Goal: Task Accomplishment & Management: Complete application form

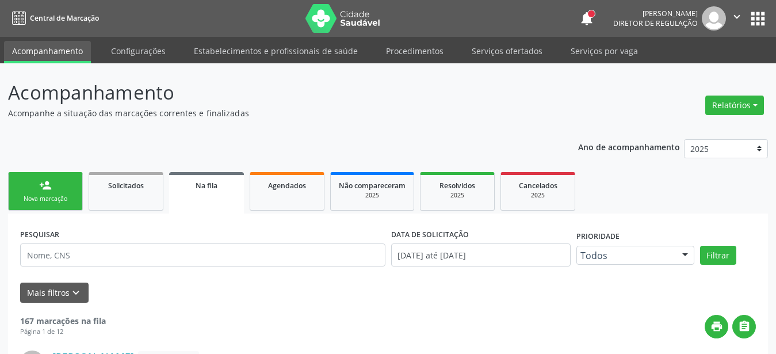
click at [740, 14] on icon "" at bounding box center [736, 16] width 13 height 13
click at [752, 20] on button "apps" at bounding box center [758, 19] width 20 height 20
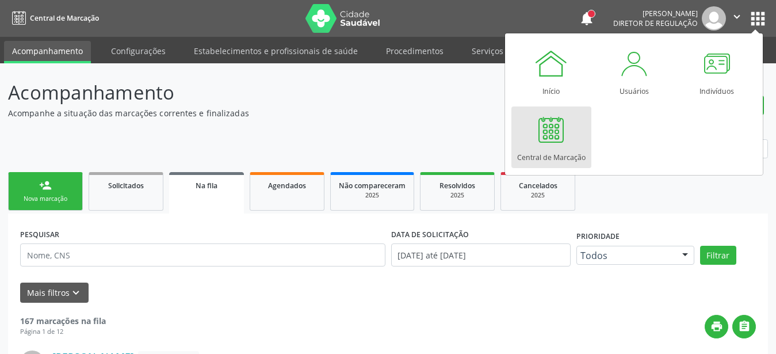
click at [564, 135] on div at bounding box center [551, 129] width 35 height 35
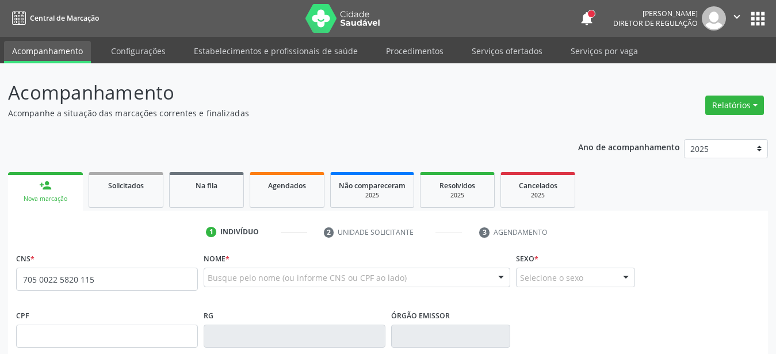
type input "705 0022 5820 1158"
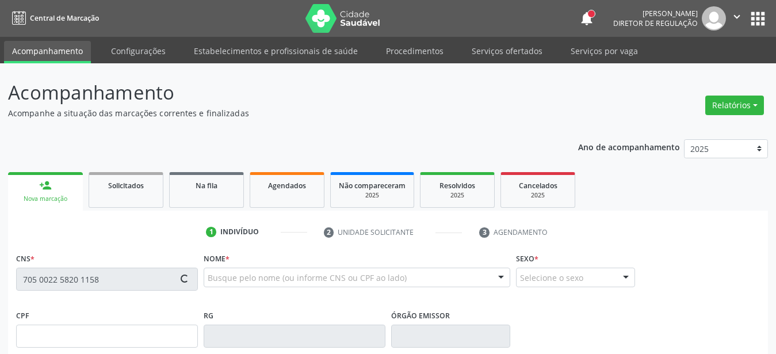
type input "115.284.134-31"
type input "24/12/1994"
type input "Zeneide Ferreira da Silva Santos"
type input "(87) 98137-3455"
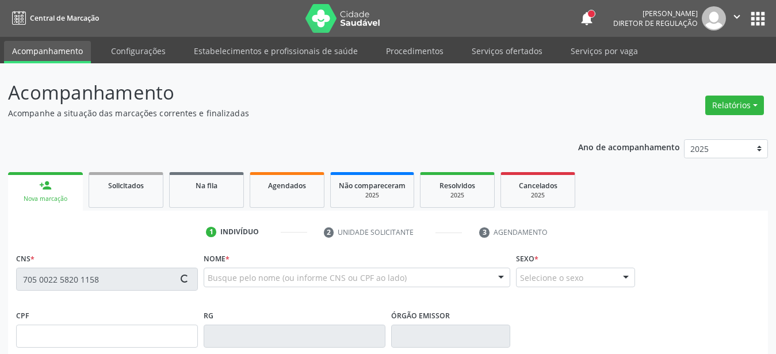
type input "119.919.074-86"
type input "221"
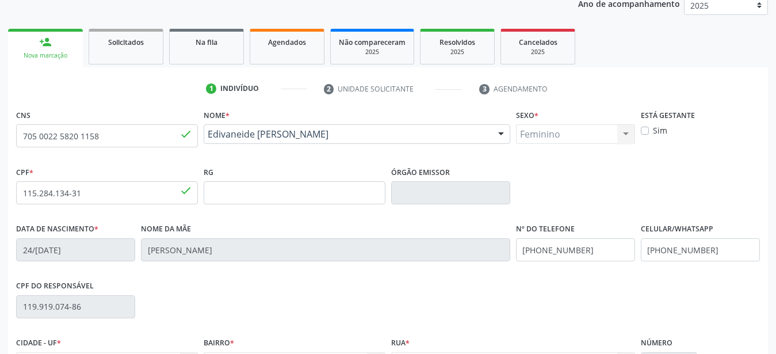
scroll to position [176, 0]
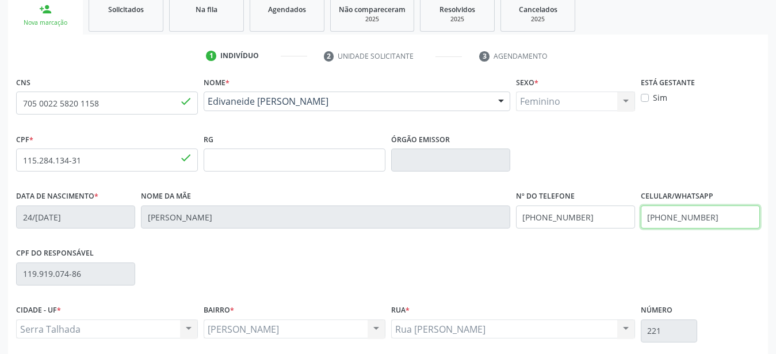
drag, startPoint x: 727, startPoint y: 224, endPoint x: 474, endPoint y: 213, distance: 252.7
click at [641, 212] on input "(87) 98137-3455" at bounding box center [700, 216] width 119 height 23
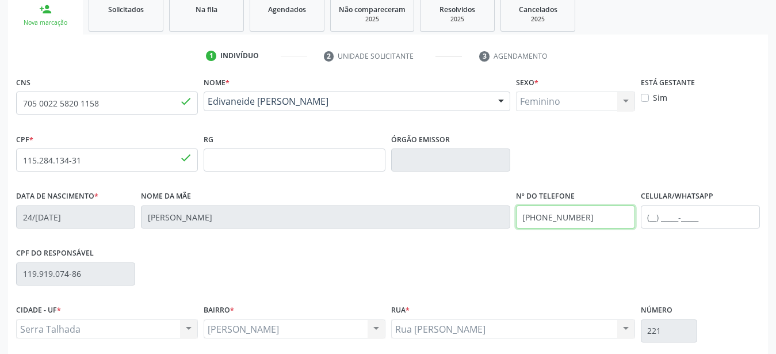
drag, startPoint x: 600, startPoint y: 220, endPoint x: 387, endPoint y: 219, distance: 213.4
click at [516, 219] on input "(87) 98137-3455" at bounding box center [575, 216] width 119 height 23
drag, startPoint x: 485, startPoint y: 269, endPoint x: 499, endPoint y: 270, distance: 13.9
click at [484, 269] on div "CPF do responsável 119.919.074-86" at bounding box center [387, 272] width 749 height 57
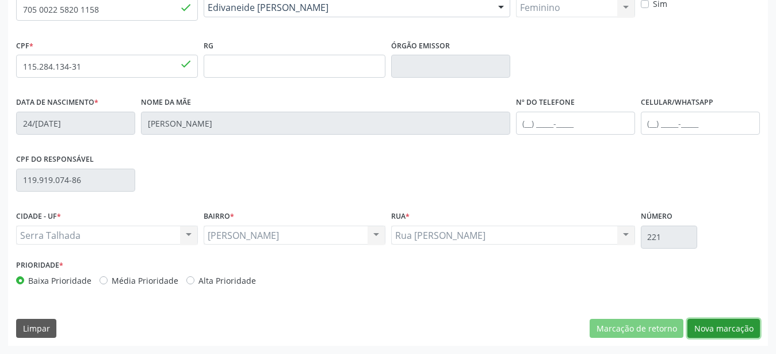
click at [744, 328] on button "Nova marcação" at bounding box center [723, 329] width 72 height 20
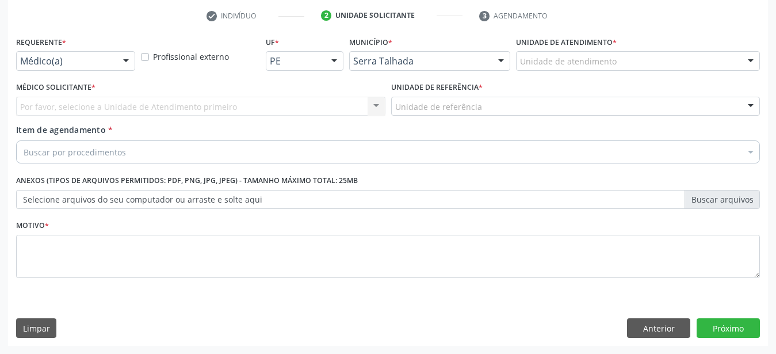
scroll to position [225, 0]
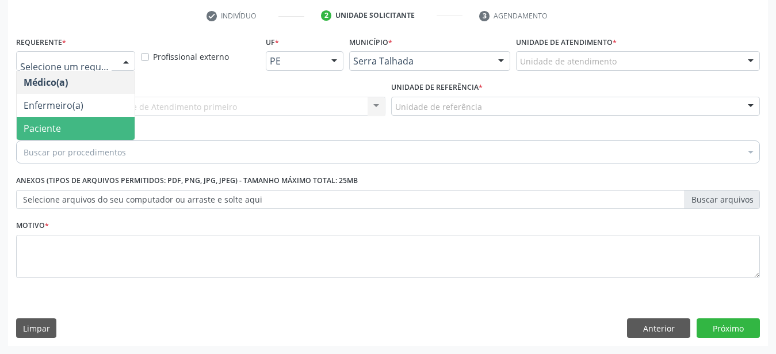
click at [56, 122] on span "Paciente" at bounding box center [42, 128] width 37 height 13
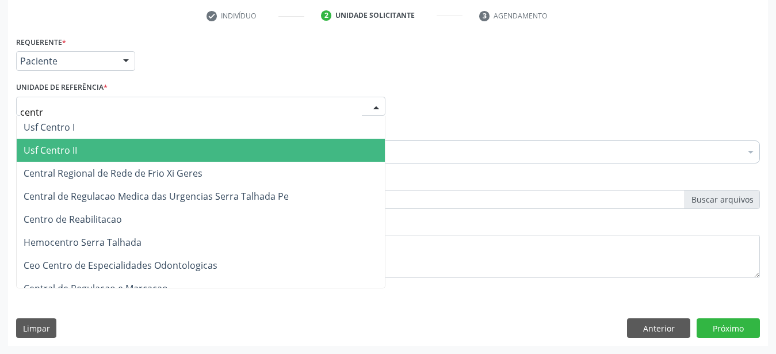
type input "centro"
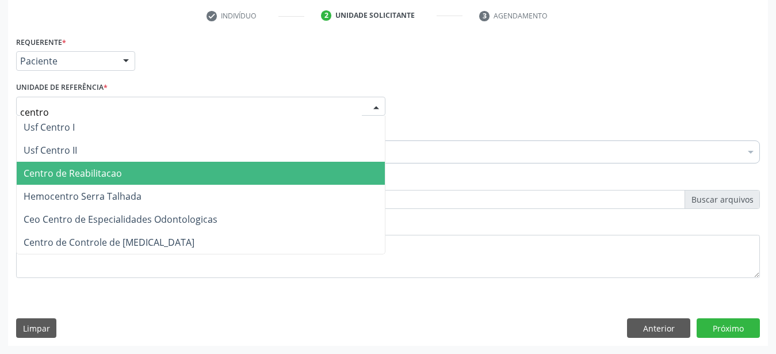
click at [65, 167] on span "Centro de Reabilitacao" at bounding box center [73, 173] width 98 height 13
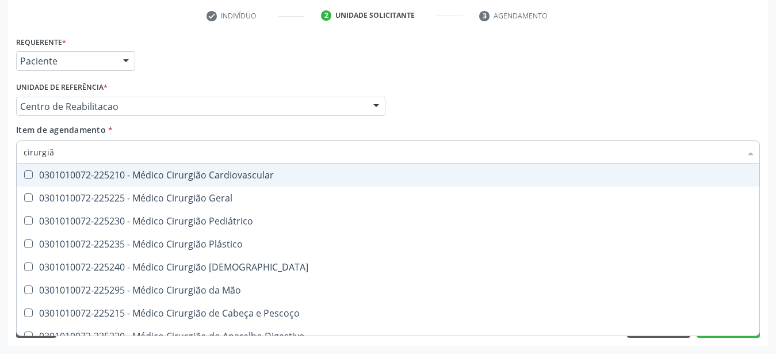
type input "cirurgião"
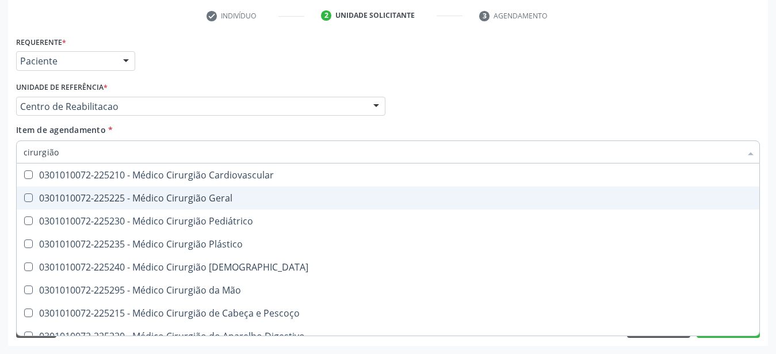
click at [87, 194] on div "0301010072-225225 - Médico Cirurgião Geral" at bounding box center [388, 197] width 729 height 9
checkbox Geral "true"
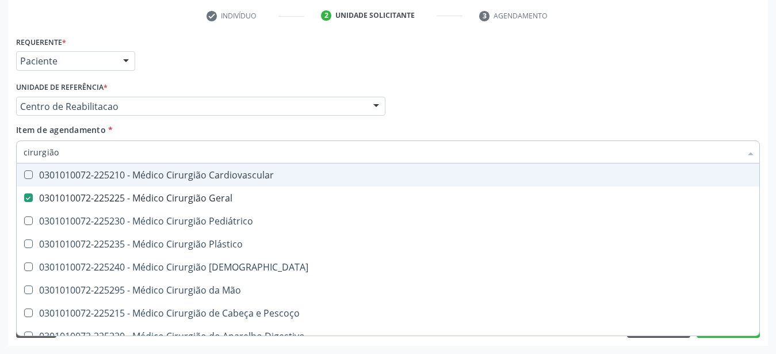
click at [492, 99] on div "Médico Solicitante Por favor, selecione a Unidade de Atendimento primeiro Nenhu…" at bounding box center [387, 101] width 749 height 45
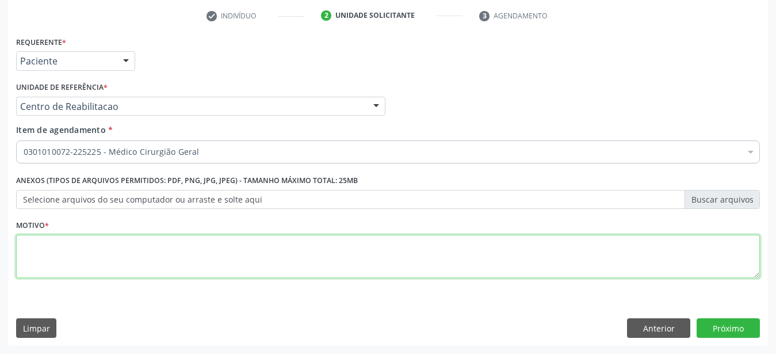
click at [242, 252] on textarea at bounding box center [388, 257] width 744 height 44
type textarea "..."
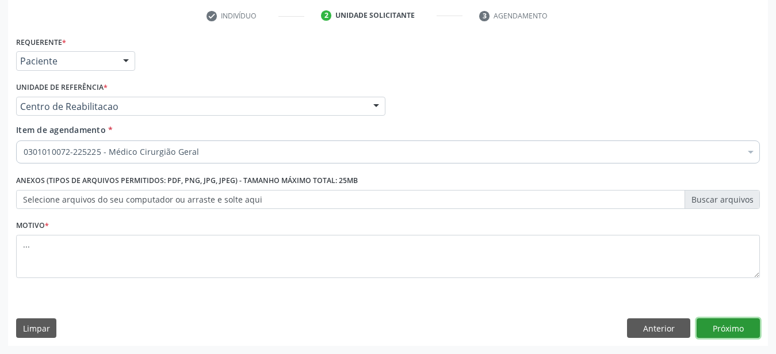
click at [744, 328] on button "Próximo" at bounding box center [727, 328] width 63 height 20
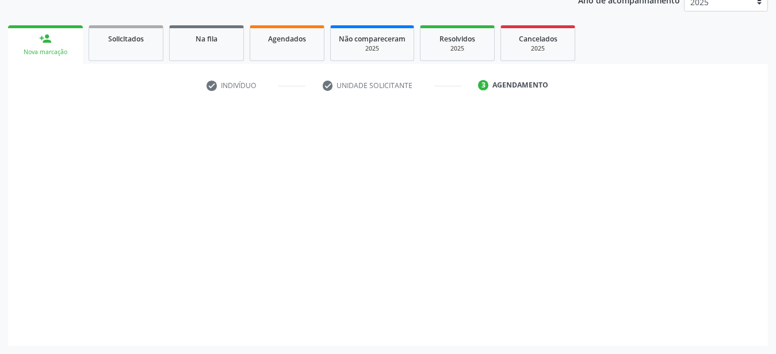
scroll to position [147, 0]
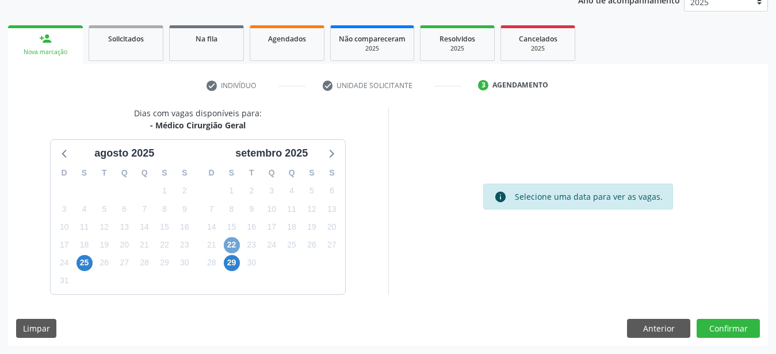
click at [233, 244] on span "22" at bounding box center [232, 245] width 16 height 16
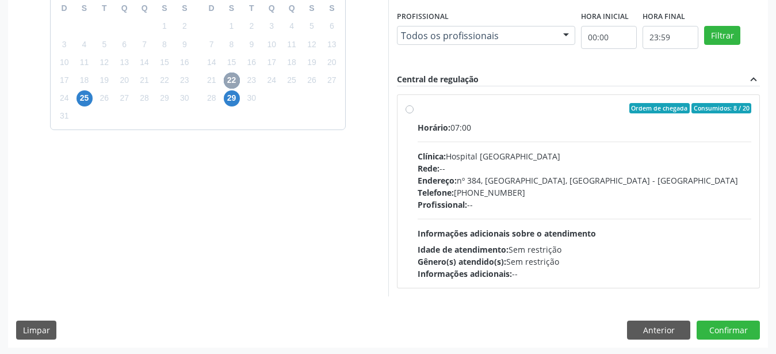
scroll to position [313, 0]
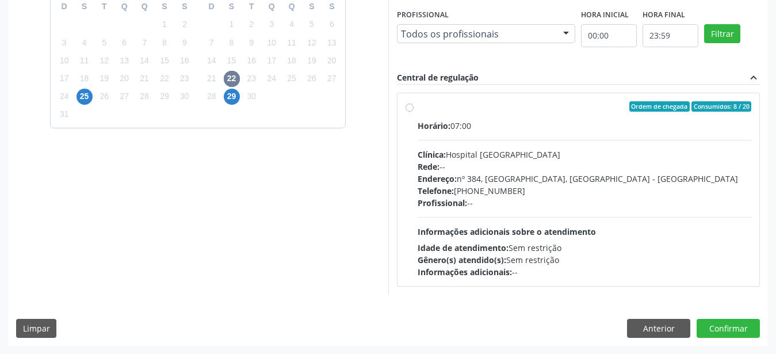
click at [418, 105] on label "Ordem de chegada Consumidos: 8 / 20 Horário: 07:00 Clínica: Hospital Sao Franci…" at bounding box center [585, 189] width 334 height 177
click at [409, 105] on input "Ordem de chegada Consumidos: 8 / 20 Horário: 07:00 Clínica: Hospital Sao Franci…" at bounding box center [409, 106] width 8 height 10
radio input "true"
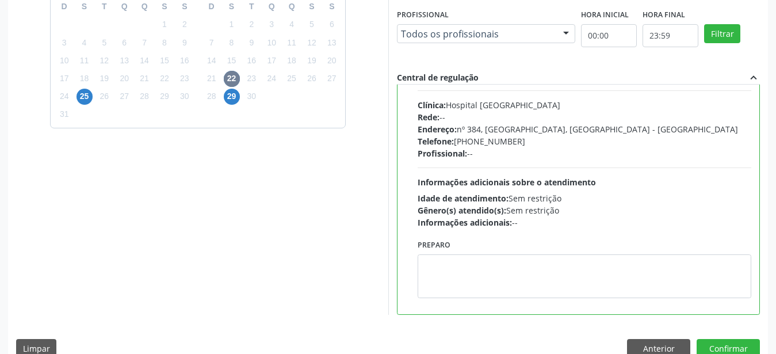
scroll to position [57, 0]
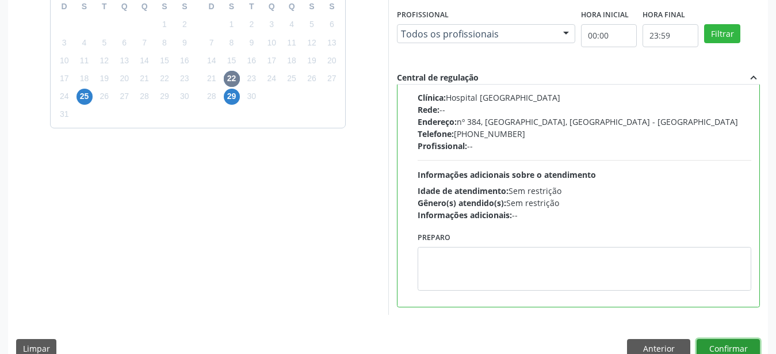
click at [736, 342] on button "Confirmar" at bounding box center [727, 349] width 63 height 20
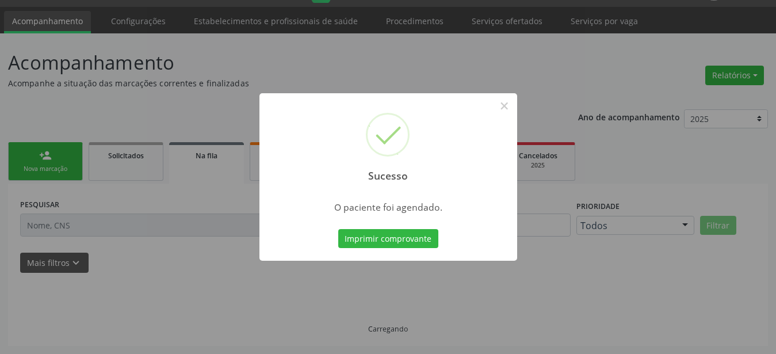
scroll to position [29, 0]
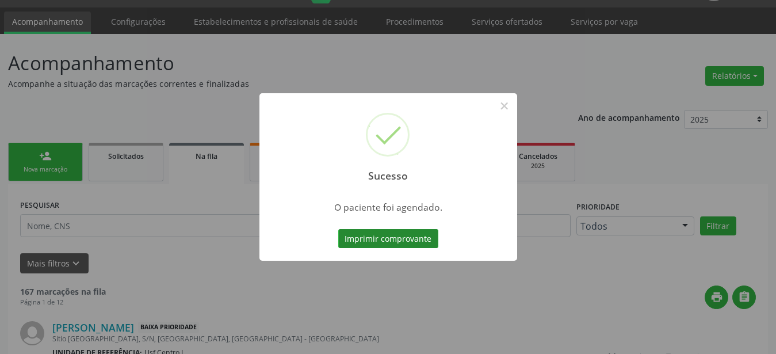
click at [422, 236] on button "Imprimir comprovante" at bounding box center [388, 239] width 100 height 20
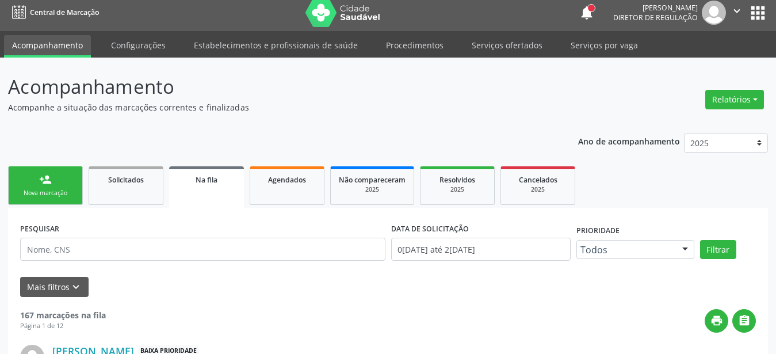
scroll to position [0, 0]
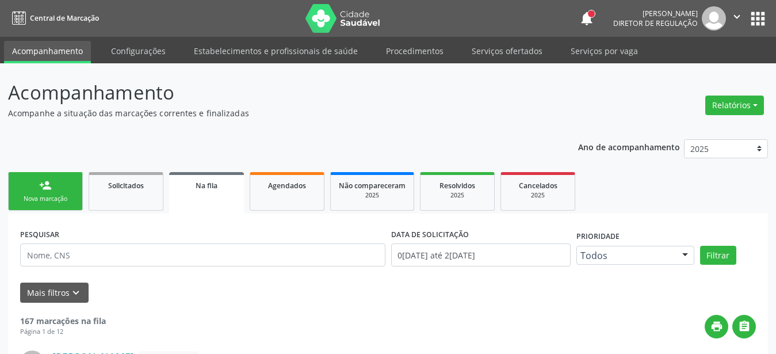
click at [762, 18] on button "apps" at bounding box center [758, 19] width 20 height 20
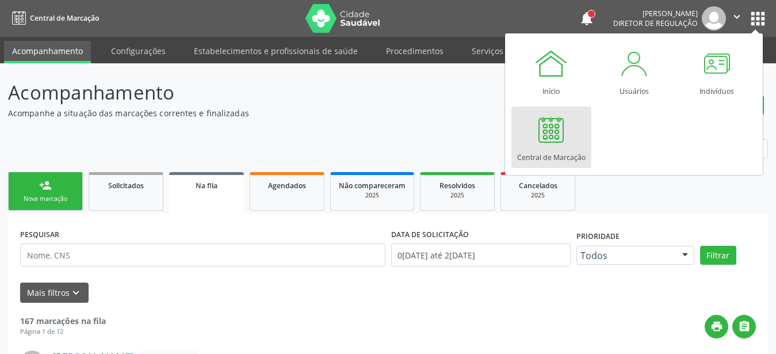
click at [565, 132] on div at bounding box center [551, 129] width 35 height 35
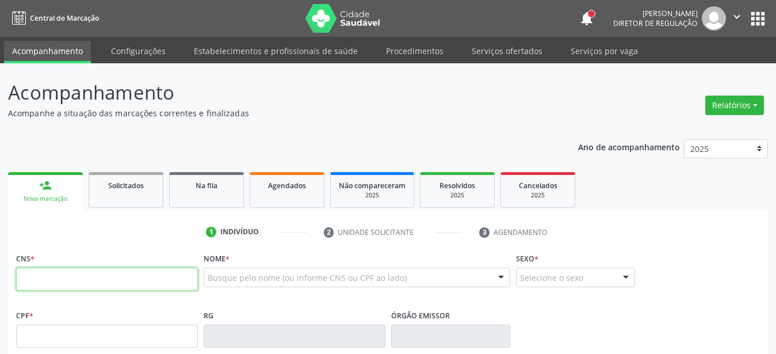
click at [110, 288] on input "text" at bounding box center [107, 278] width 182 height 23
type input "898 0029 8439 4056"
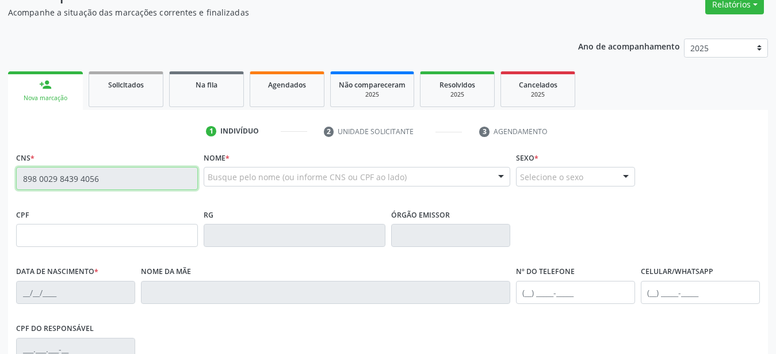
scroll to position [117, 0]
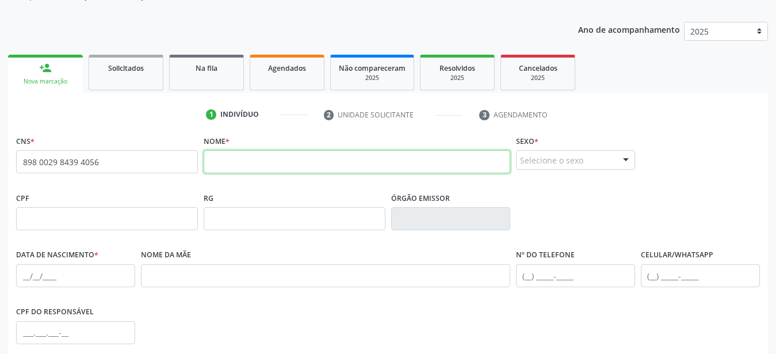
click at [261, 168] on input "text" at bounding box center [357, 161] width 307 height 23
click at [216, 163] on input "eroita [PERSON_NAME]" at bounding box center [357, 161] width 307 height 23
type input "[PERSON_NAME]"
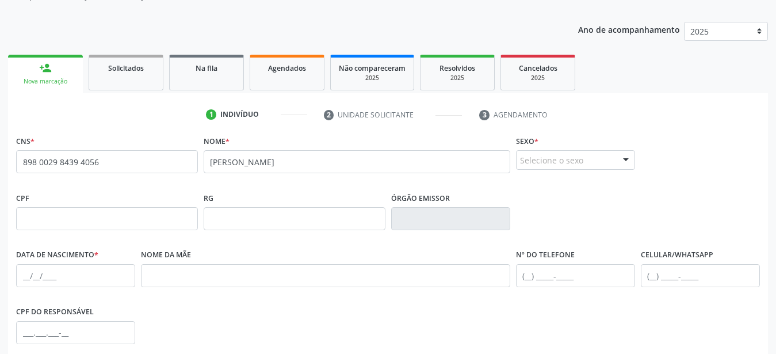
click at [612, 163] on div "Selecione o sexo" at bounding box center [575, 160] width 119 height 20
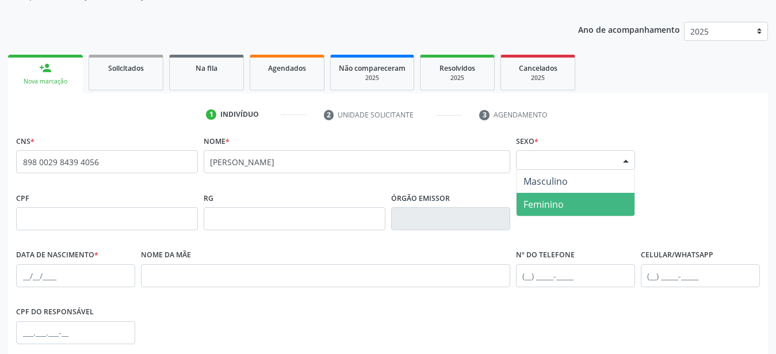
click at [589, 194] on span "Feminino" at bounding box center [575, 204] width 118 height 23
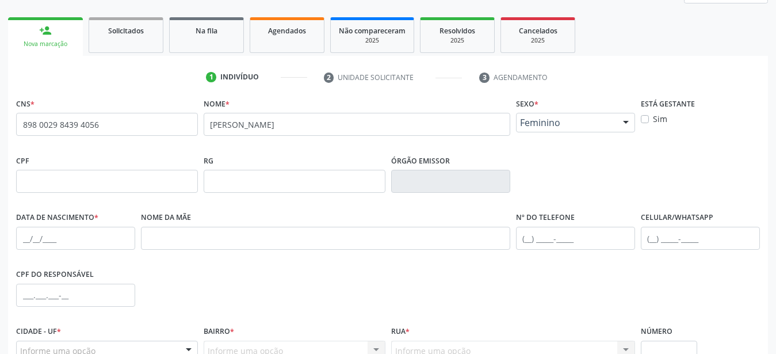
scroll to position [176, 0]
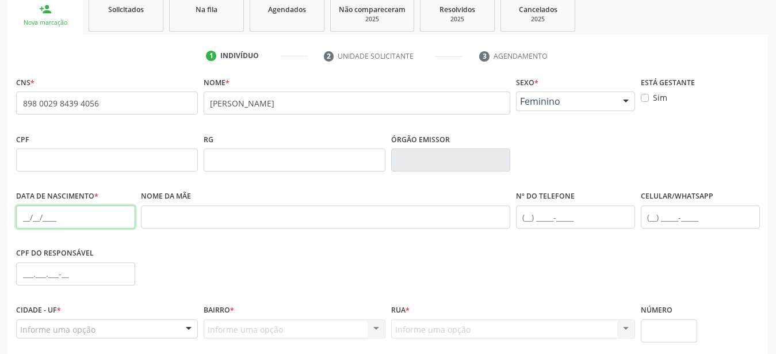
click at [25, 217] on input "text" at bounding box center [75, 216] width 119 height 23
type input "[DATE]"
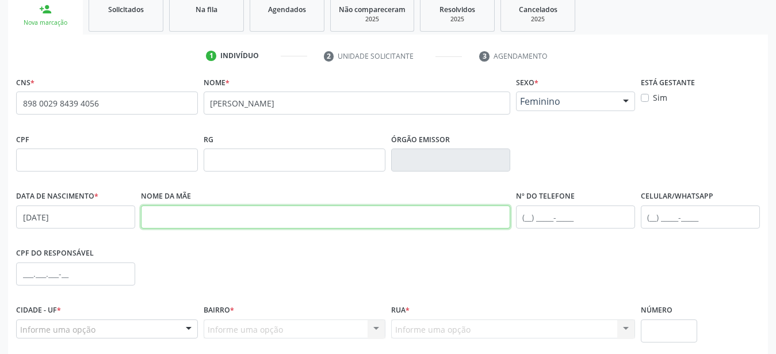
click at [248, 208] on input "text" at bounding box center [325, 216] width 369 height 23
click at [151, 218] on input "eroita [PERSON_NAME]" at bounding box center [325, 216] width 369 height 23
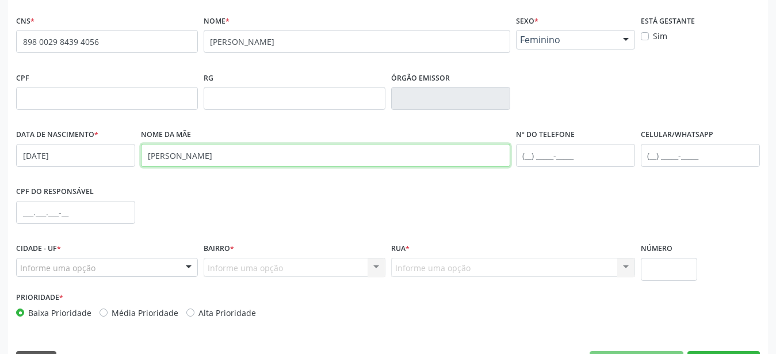
scroll to position [270, 0]
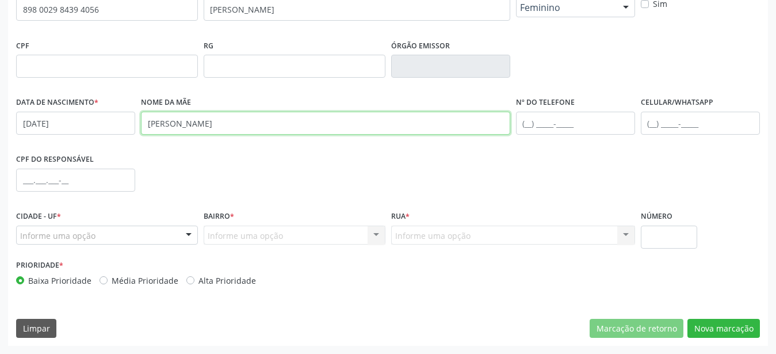
type input "[PERSON_NAME]"
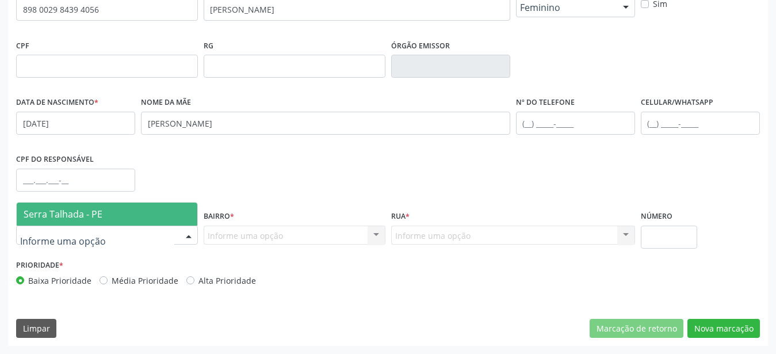
click at [130, 208] on span "Serra Talhada - PE" at bounding box center [107, 213] width 181 height 23
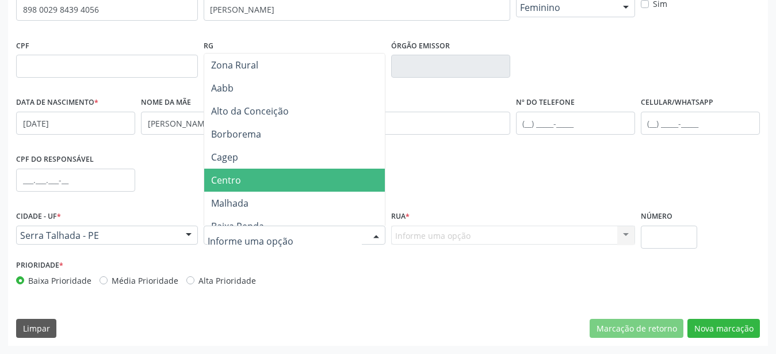
click at [445, 233] on div "Informe uma opção Nenhum resultado encontrado para: " " Nenhuma opção encontrad…" at bounding box center [513, 235] width 244 height 20
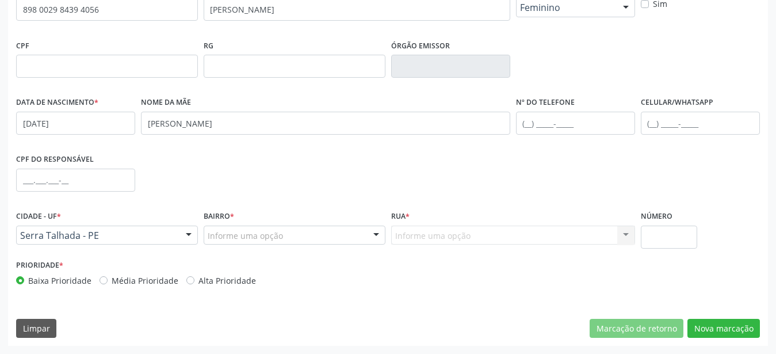
click at [443, 267] on div "Prioridade * Baixa Prioridade Média Prioridade Alta Prioridade" at bounding box center [387, 276] width 749 height 38
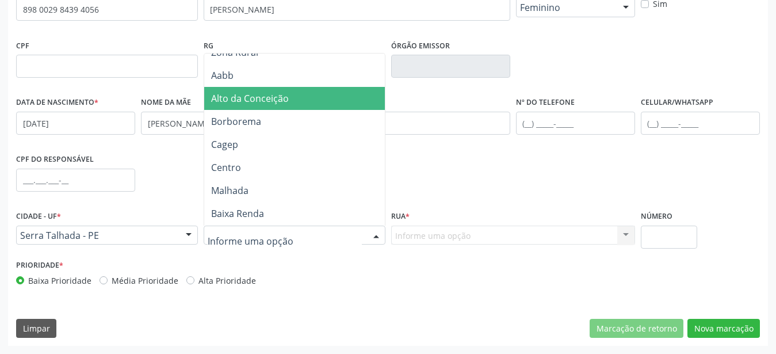
scroll to position [0, 0]
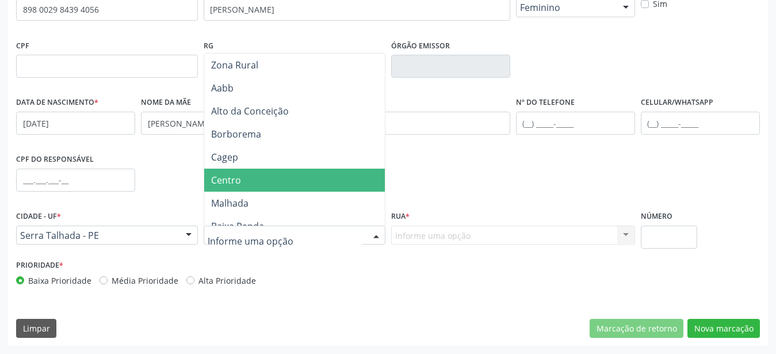
click at [300, 187] on span "Centro" at bounding box center [296, 180] width 185 height 23
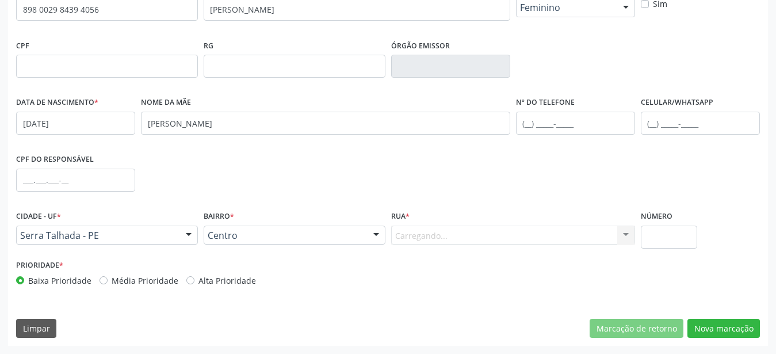
click at [427, 239] on div "Carregando... Nenhum resultado encontrado para: " " Nenhuma opção encontrada. D…" at bounding box center [513, 235] width 244 height 20
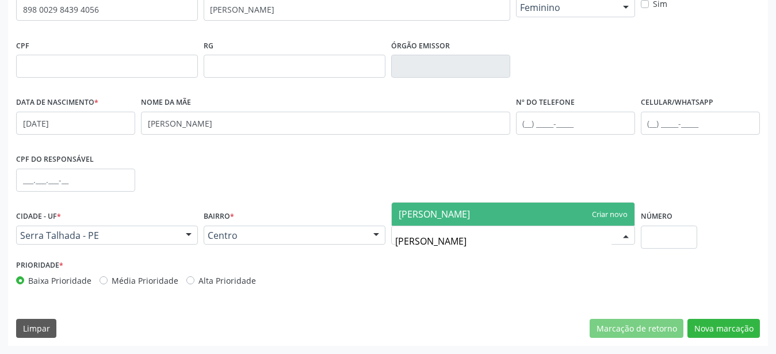
type input "[PERSON_NAME]"
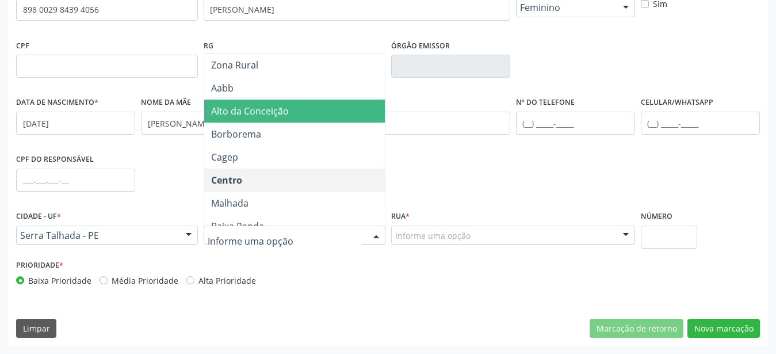
click at [280, 104] on span "Alto da Conceição" at bounding box center [296, 110] width 185 height 23
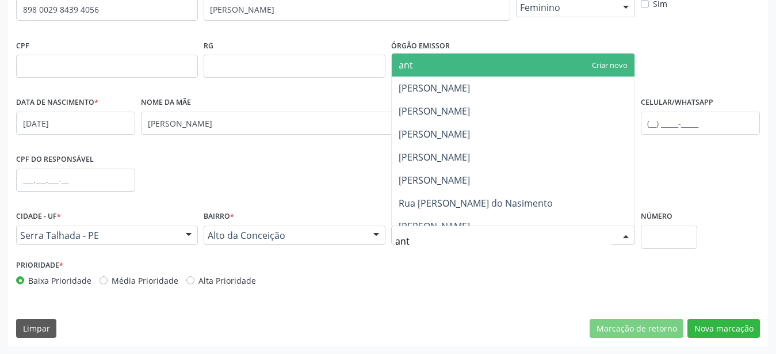
type input "anto"
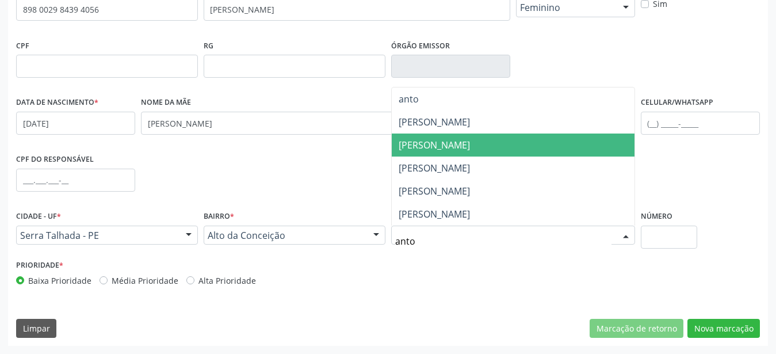
click at [515, 149] on span "[PERSON_NAME]" at bounding box center [513, 144] width 243 height 23
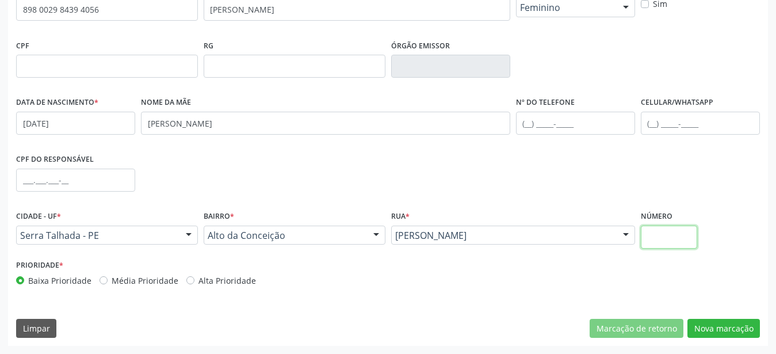
click at [695, 240] on input "text" at bounding box center [669, 236] width 57 height 23
type input "210"
click at [746, 335] on button "Nova marcação" at bounding box center [723, 329] width 72 height 20
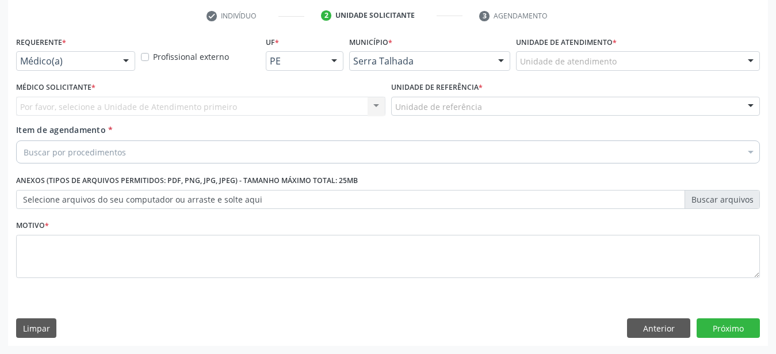
scroll to position [225, 0]
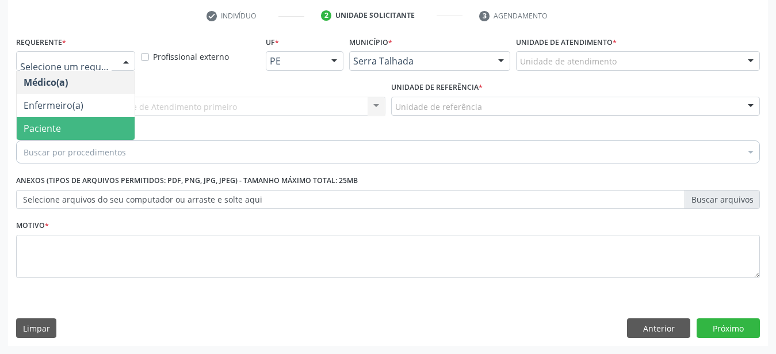
click at [46, 122] on span "Paciente" at bounding box center [42, 128] width 37 height 13
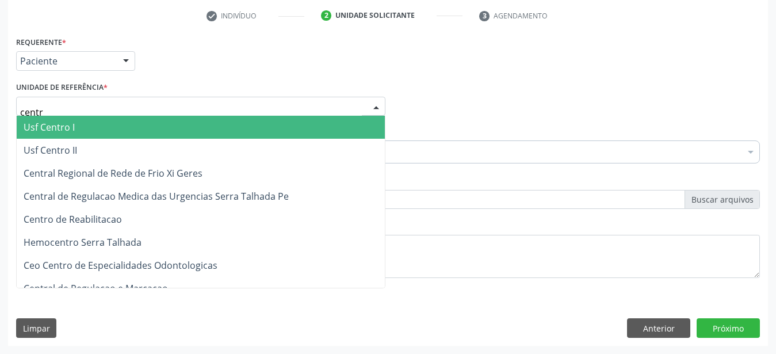
type input "centro"
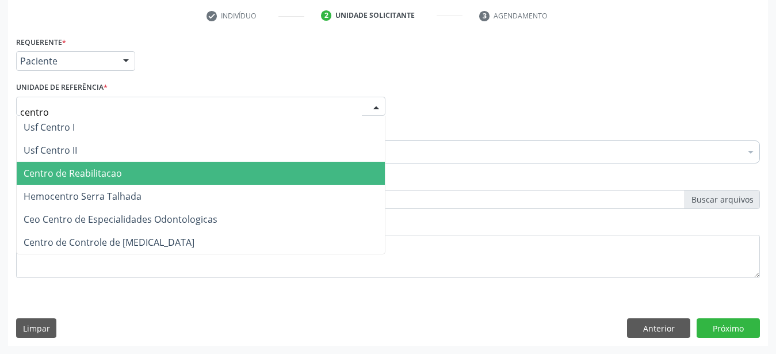
click at [66, 167] on span "Centro de Reabilitacao" at bounding box center [73, 173] width 98 height 13
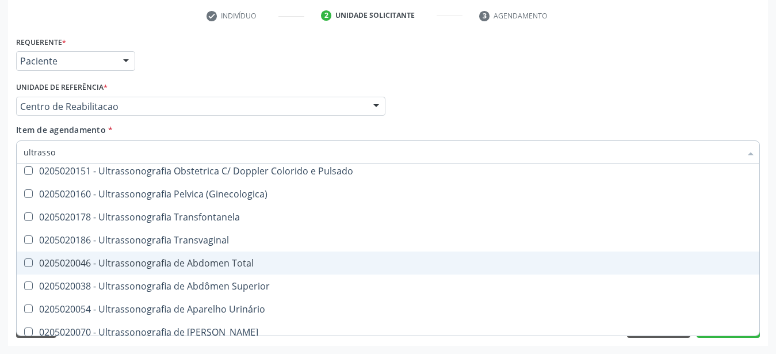
scroll to position [182, 0]
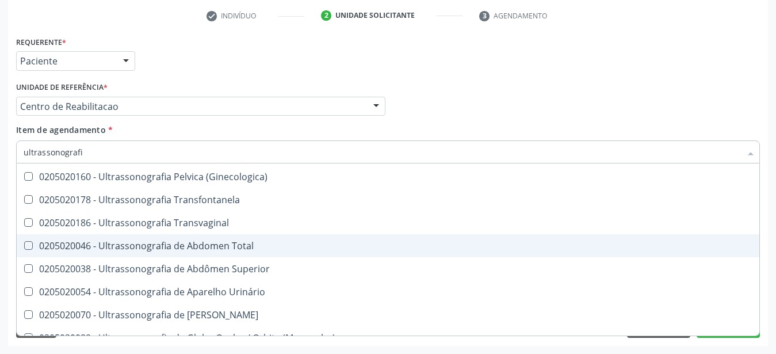
type input "ultrassonografia"
click at [213, 219] on div "0205020186 - Ultrassonografia Transvaginal" at bounding box center [388, 222] width 729 height 9
checkbox Transvaginal "true"
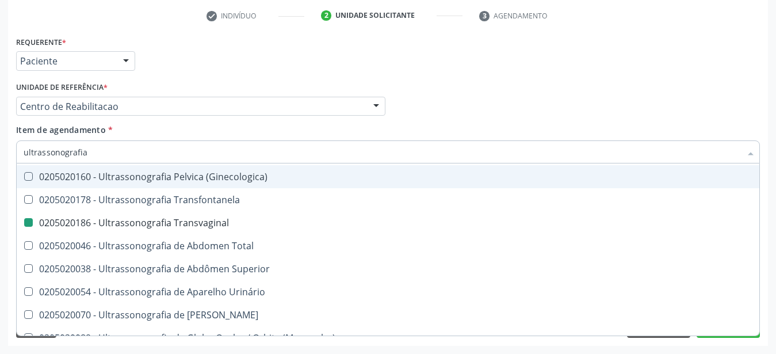
click at [432, 79] on div "Médico Solicitante Por favor, selecione a Unidade de Atendimento primeiro Nenhu…" at bounding box center [387, 101] width 749 height 45
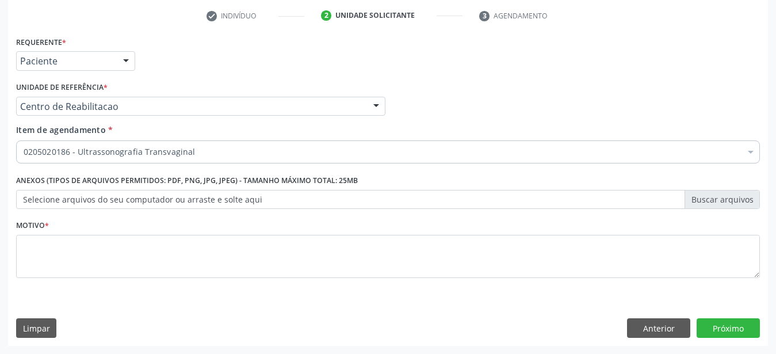
scroll to position [0, 0]
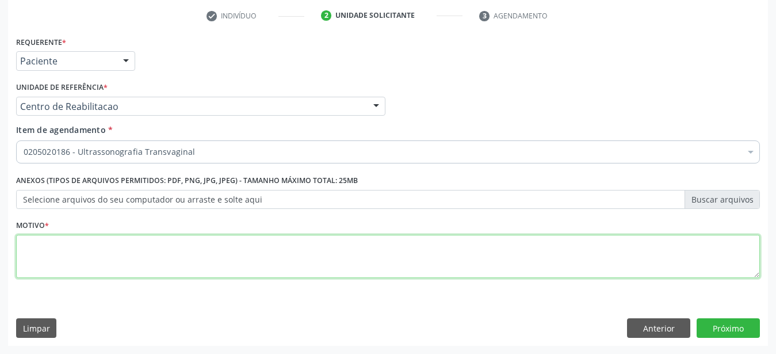
click at [121, 246] on textarea at bounding box center [388, 257] width 744 height 44
type textarea "..."
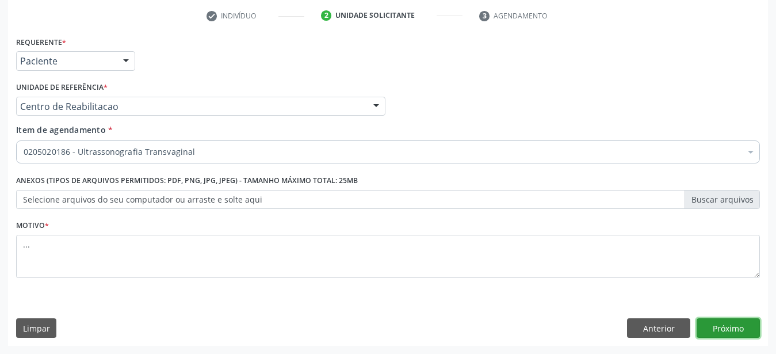
click at [735, 330] on button "Próximo" at bounding box center [727, 328] width 63 height 20
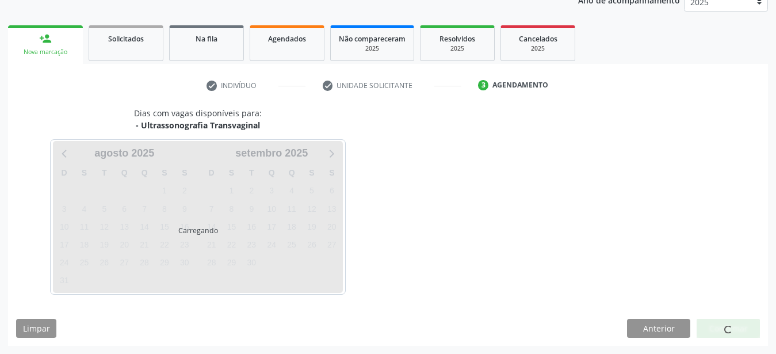
scroll to position [147, 0]
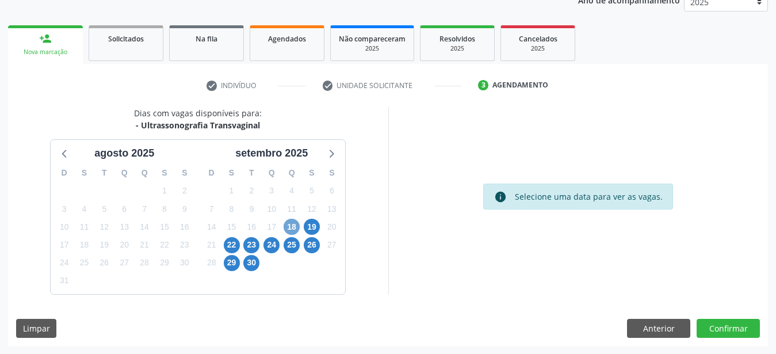
click at [294, 221] on span "18" at bounding box center [292, 227] width 16 height 16
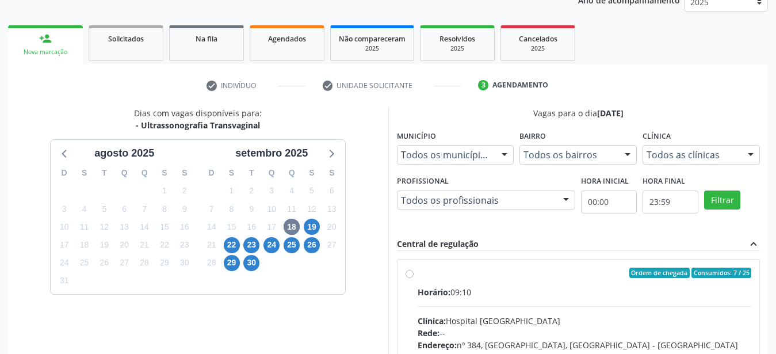
drag, startPoint x: 407, startPoint y: 271, endPoint x: 415, endPoint y: 274, distance: 8.9
click at [418, 273] on label "Ordem de chegada Consumidos: 7 / 25 Horário: 09:10 Clínica: Hospital [GEOGRAPHI…" at bounding box center [585, 355] width 334 height 177
click at [407, 273] on input "Ordem de chegada Consumidos: 7 / 25 Horário: 09:10 Clínica: Hospital [GEOGRAPHI…" at bounding box center [409, 272] width 8 height 10
radio input "true"
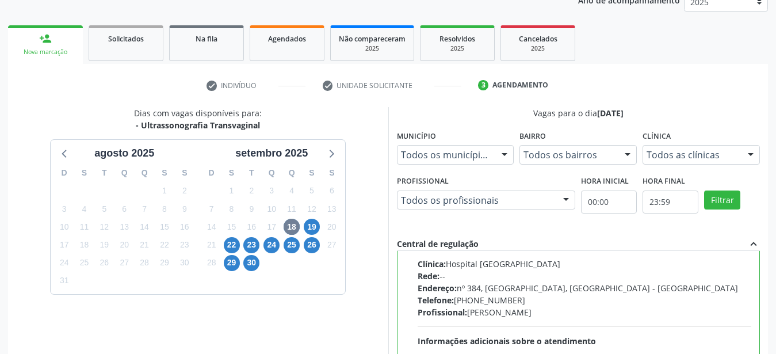
scroll to position [333, 0]
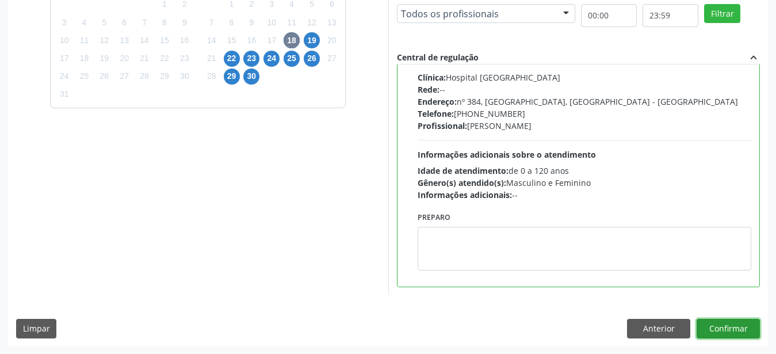
click at [747, 334] on button "Confirmar" at bounding box center [727, 329] width 63 height 20
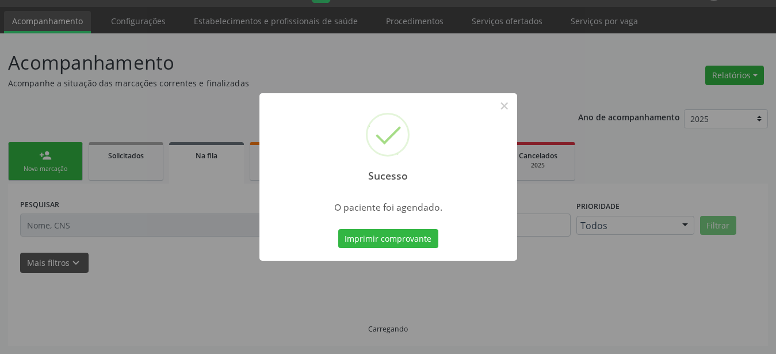
scroll to position [29, 0]
click at [380, 230] on button "Imprimir comprovante" at bounding box center [388, 239] width 100 height 20
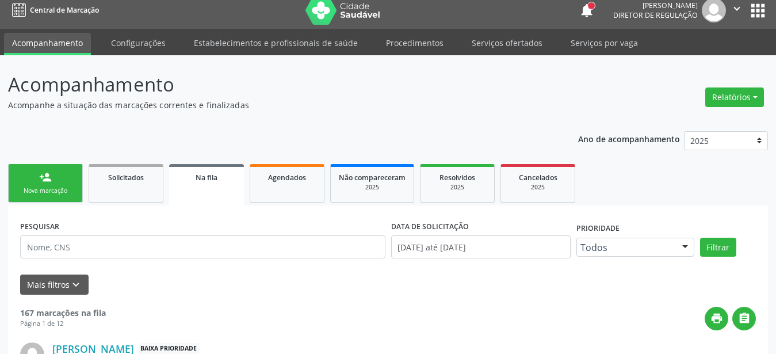
scroll to position [0, 0]
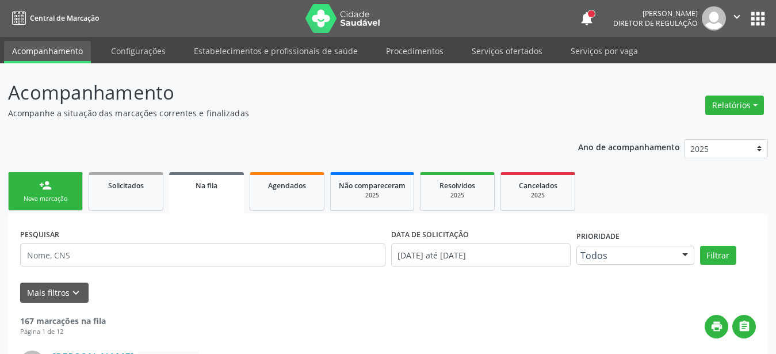
click at [735, 17] on icon "" at bounding box center [736, 16] width 13 height 13
click at [709, 71] on link "Sair" at bounding box center [707, 70] width 79 height 16
